Goal: Entertainment & Leisure: Consume media (video, audio)

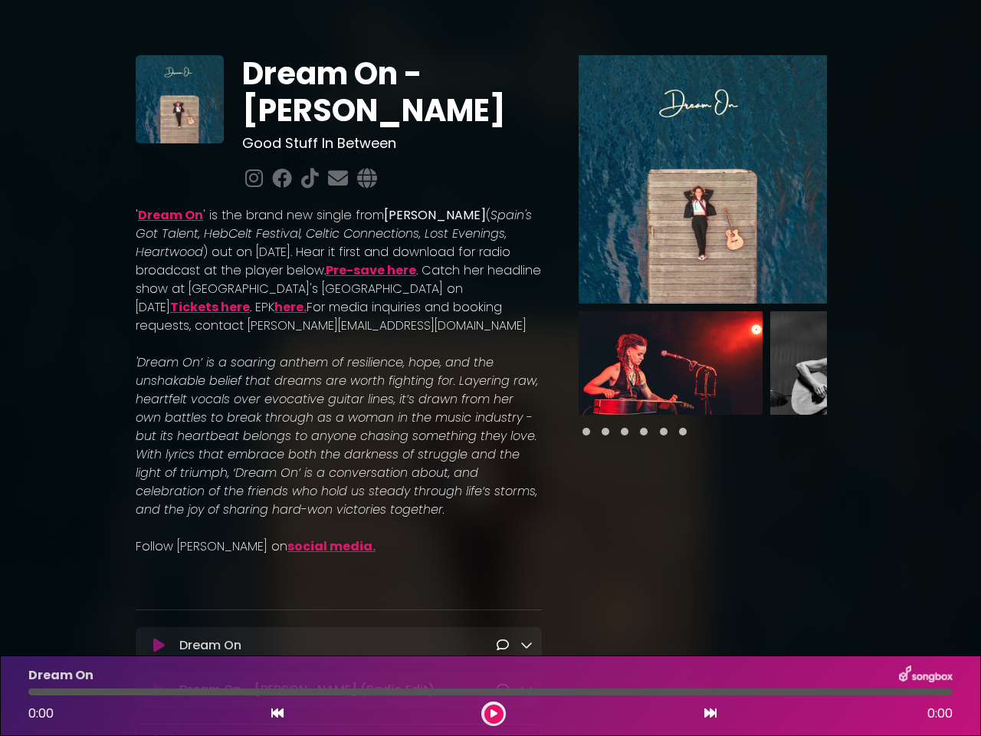
click at [490, 368] on em "'Dream On’ is a soaring anthem of resilience, hope, and the unshakable belief t…" at bounding box center [337, 435] width 402 height 165
click at [159, 646] on icon at bounding box center [158, 645] width 11 height 15
click at [526, 645] on icon at bounding box center [526, 644] width 12 height 12
click at [703, 179] on img at bounding box center [703, 179] width 248 height 248
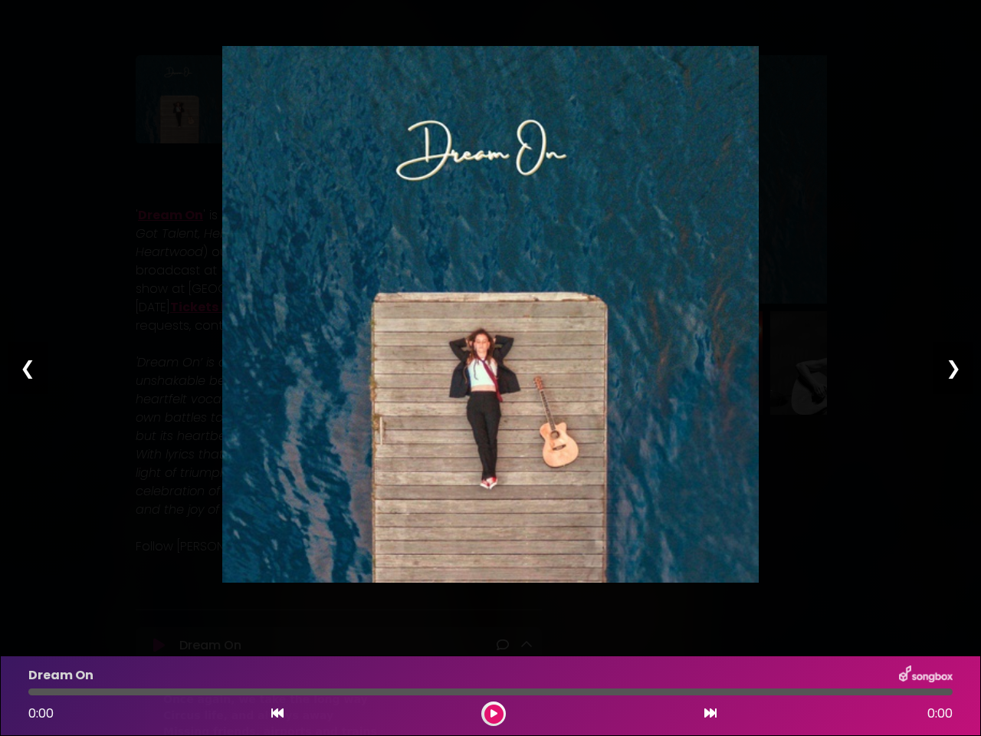
click at [670, 362] on img at bounding box center [490, 314] width 536 height 536
click at [862, 362] on div "Pause Play % buffered 00:00 00:00 00:00 Exit fullscreen Enter fullscreen Play ❮…" at bounding box center [490, 368] width 981 height 736
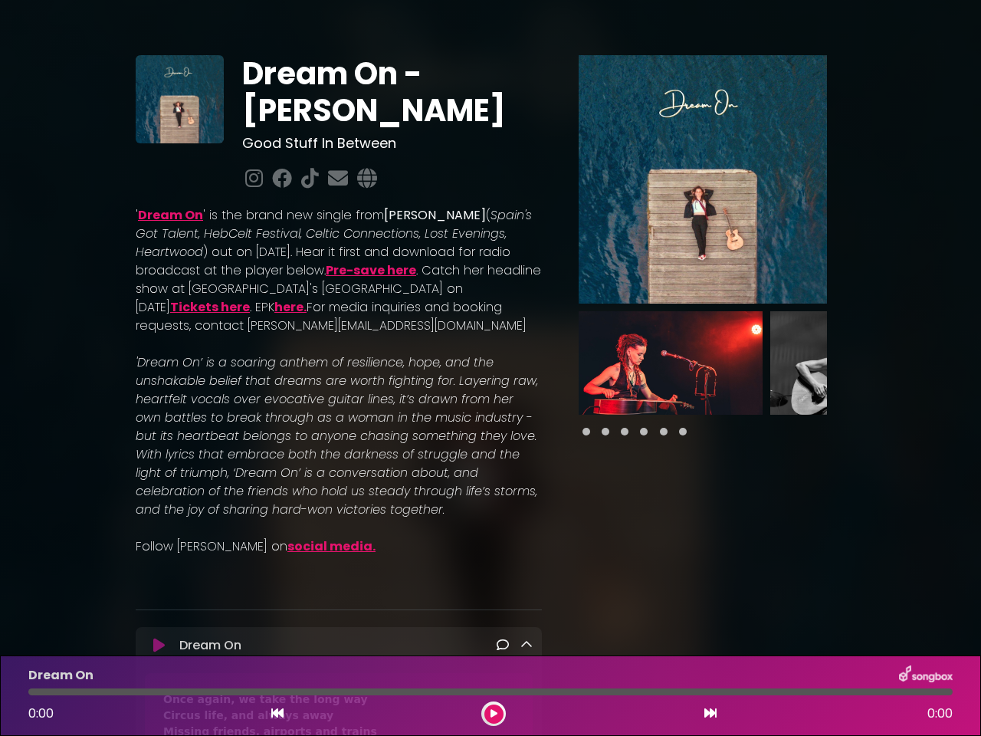
click at [971, 362] on div "Dream On - [PERSON_NAME] Good Stuff In Between ' (" at bounding box center [490, 710] width 981 height 1385
click at [277, 713] on icon at bounding box center [277, 713] width 12 height 12
click at [493, 713] on icon at bounding box center [493, 713] width 7 height 9
click at [710, 713] on icon at bounding box center [710, 713] width 12 height 12
